Goal: Task Accomplishment & Management: Use online tool/utility

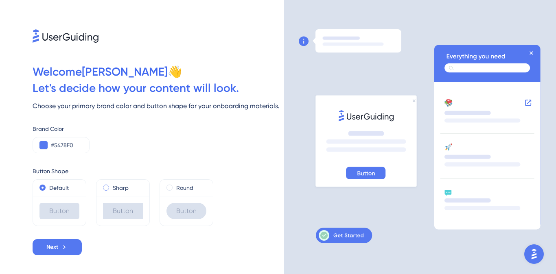
click at [111, 189] on div "Sharp" at bounding box center [123, 188] width 40 height 10
click at [176, 190] on div "Round" at bounding box center [186, 188] width 40 height 10
click at [72, 249] on button "Next" at bounding box center [57, 247] width 49 height 16
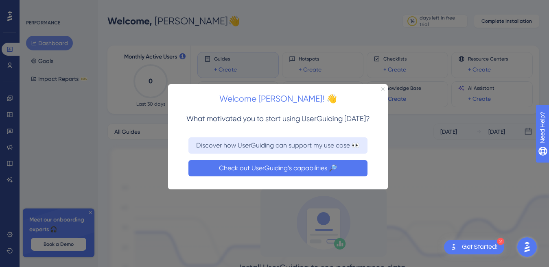
click at [252, 168] on button "Check out UserGuiding’s capabilities 🔎" at bounding box center [277, 168] width 179 height 16
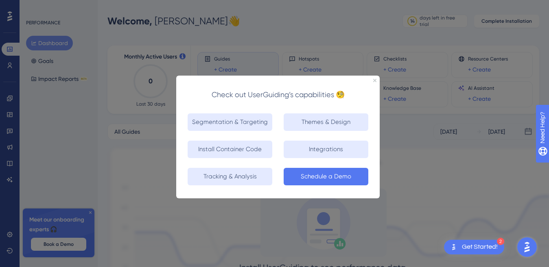
click at [323, 173] on button "Schedule a Demo" at bounding box center [325, 176] width 85 height 17
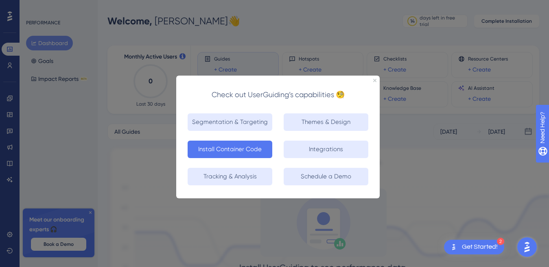
scroll to position [76, 0]
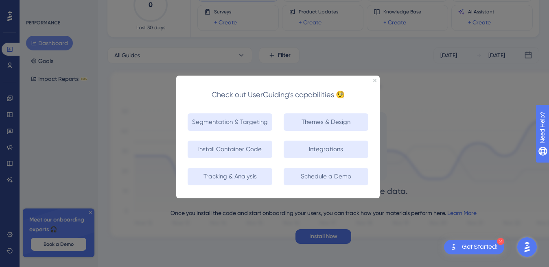
click at [371, 81] on div "Check out UserGuiding’s capabilities 🧐" at bounding box center [277, 90] width 203 height 31
click at [377, 81] on div "Check out UserGuiding’s capabilities 🧐" at bounding box center [277, 90] width 203 height 31
click at [374, 78] on icon "Close Preview" at bounding box center [374, 79] width 3 height 3
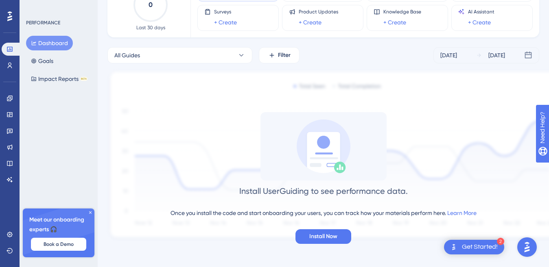
scroll to position [0, 0]
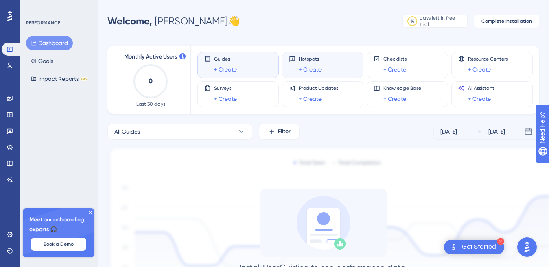
click at [312, 64] on div "Hotspots + Create" at bounding box center [309, 65] width 23 height 19
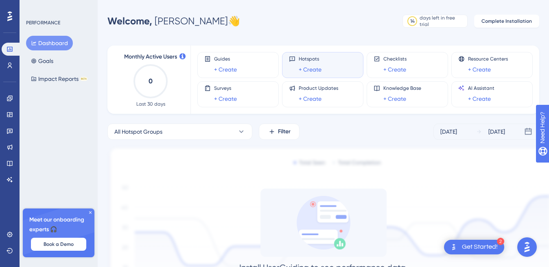
scroll to position [76, 0]
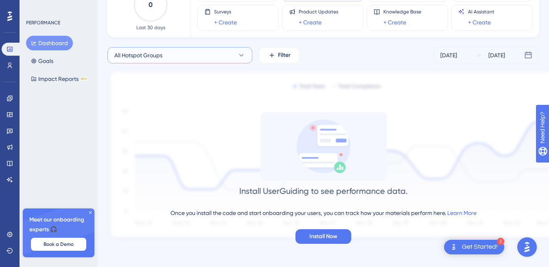
click at [179, 58] on button "All Hotspot Groups" at bounding box center [179, 55] width 145 height 16
click at [334, 235] on span "Install Now" at bounding box center [323, 237] width 28 height 10
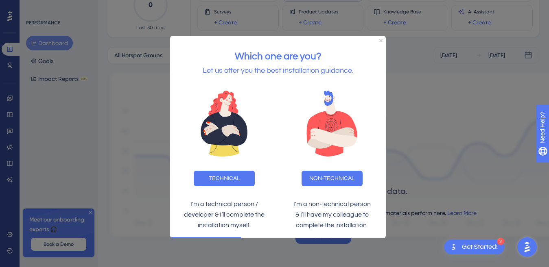
scroll to position [0, 0]
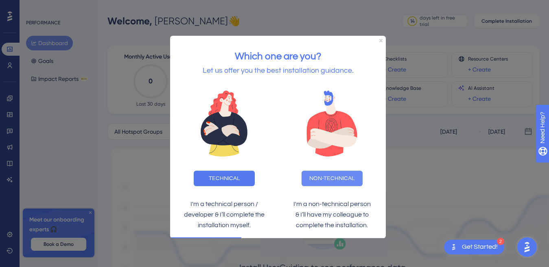
click at [331, 178] on button "NON-TECHNICAL" at bounding box center [331, 177] width 61 height 15
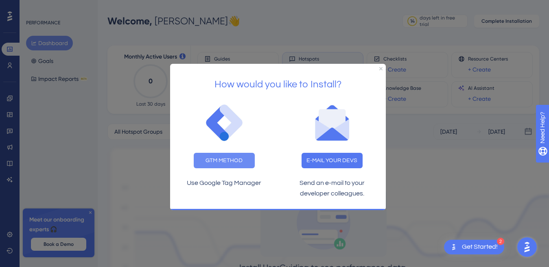
click at [239, 158] on button "GTM METHOD" at bounding box center [224, 160] width 61 height 15
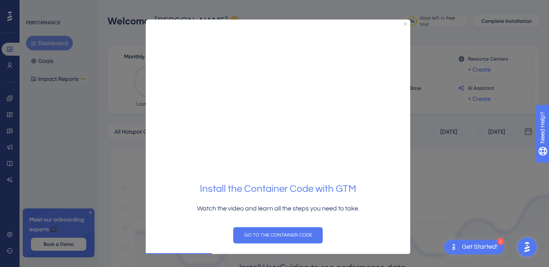
scroll to position [76, 0]
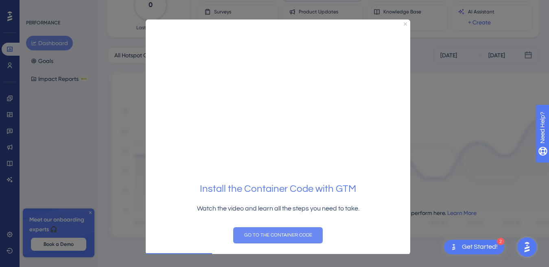
click at [265, 235] on button "GO TO THE CONTAINER CODE" at bounding box center [277, 235] width 89 height 16
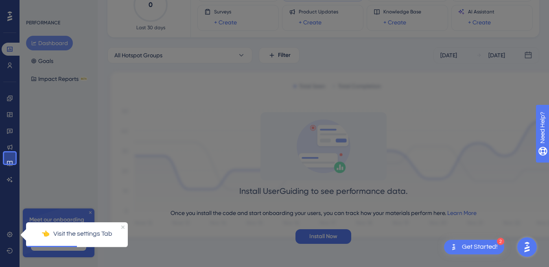
scroll to position [0, 0]
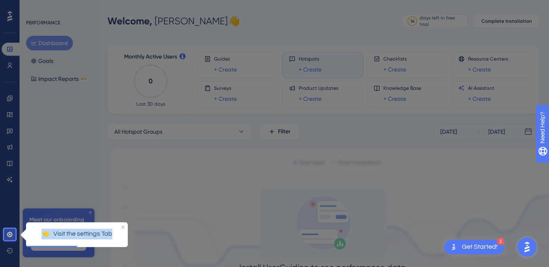
click at [124, 227] on div "👈 Visit the settings Tab" at bounding box center [77, 234] width 102 height 25
click at [124, 227] on div "👈 Visit the settings Tab" at bounding box center [77, 234] width 102 height 24
click at [122, 227] on icon "Close Preview" at bounding box center [122, 226] width 3 height 3
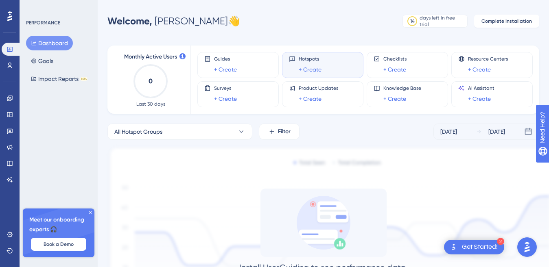
scroll to position [76, 0]
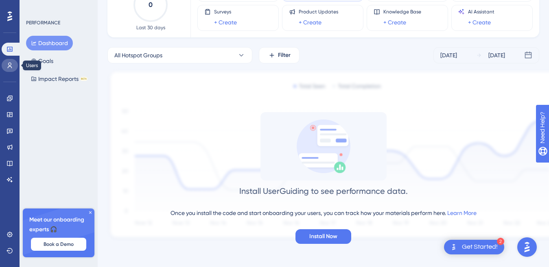
click at [9, 66] on icon at bounding box center [10, 65] width 7 height 7
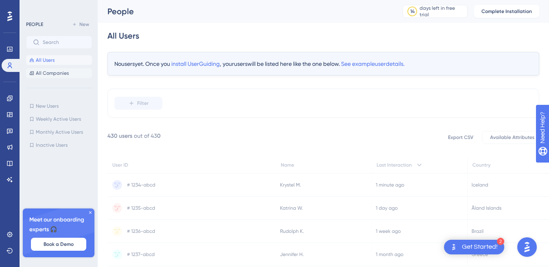
click at [45, 72] on span "All Companies" at bounding box center [52, 73] width 33 height 7
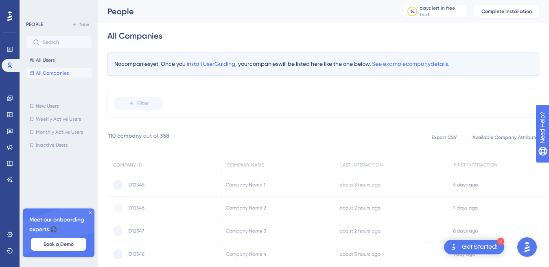
scroll to position [74, 0]
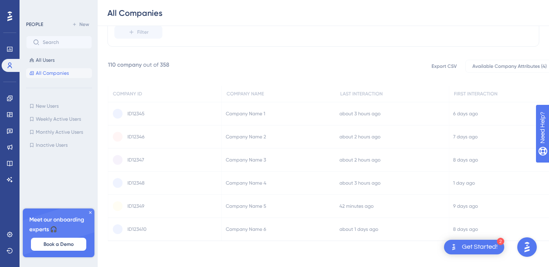
click at [139, 127] on icon at bounding box center [335, 150] width 454 height 181
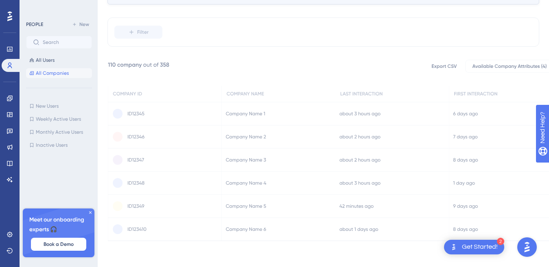
scroll to position [0, 0]
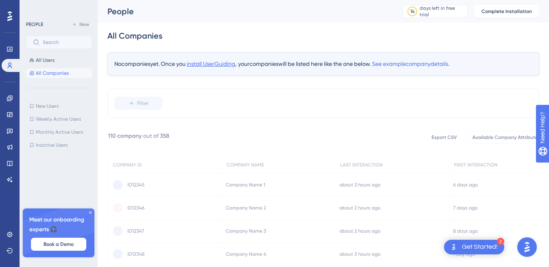
click at [231, 63] on div "✨ Save My Spot!✨" at bounding box center [279, 117] width 556 height 274
click at [218, 63] on div "✨ Save My Spot!✨" at bounding box center [279, 117] width 556 height 274
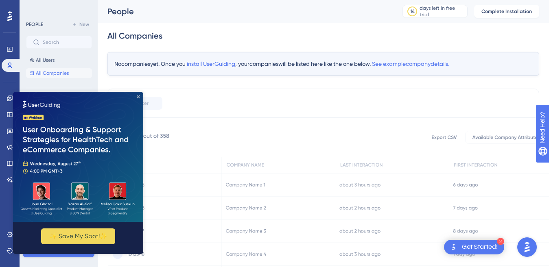
click at [137, 97] on icon "Close Preview" at bounding box center [138, 96] width 3 height 3
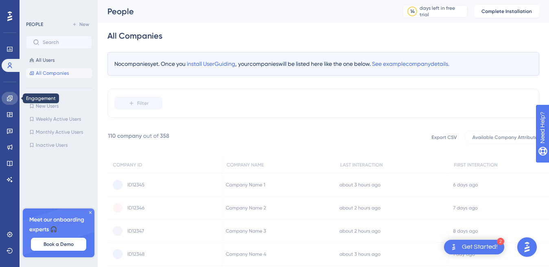
click at [4, 100] on link at bounding box center [10, 98] width 16 height 13
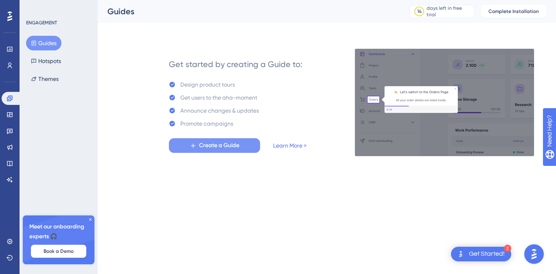
click at [203, 147] on span "Create a Guide" at bounding box center [219, 146] width 40 height 10
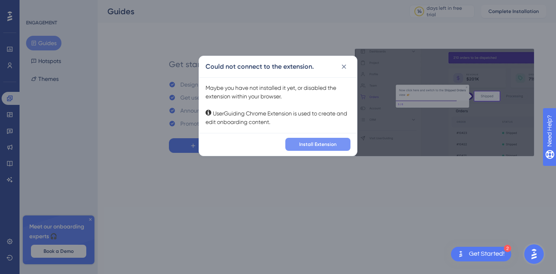
click at [318, 147] on span "Install Extension" at bounding box center [317, 144] width 37 height 7
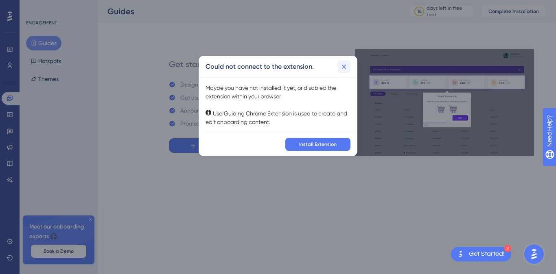
click at [346, 68] on icon at bounding box center [344, 67] width 8 height 8
